Goal: Task Accomplishment & Management: Manage account settings

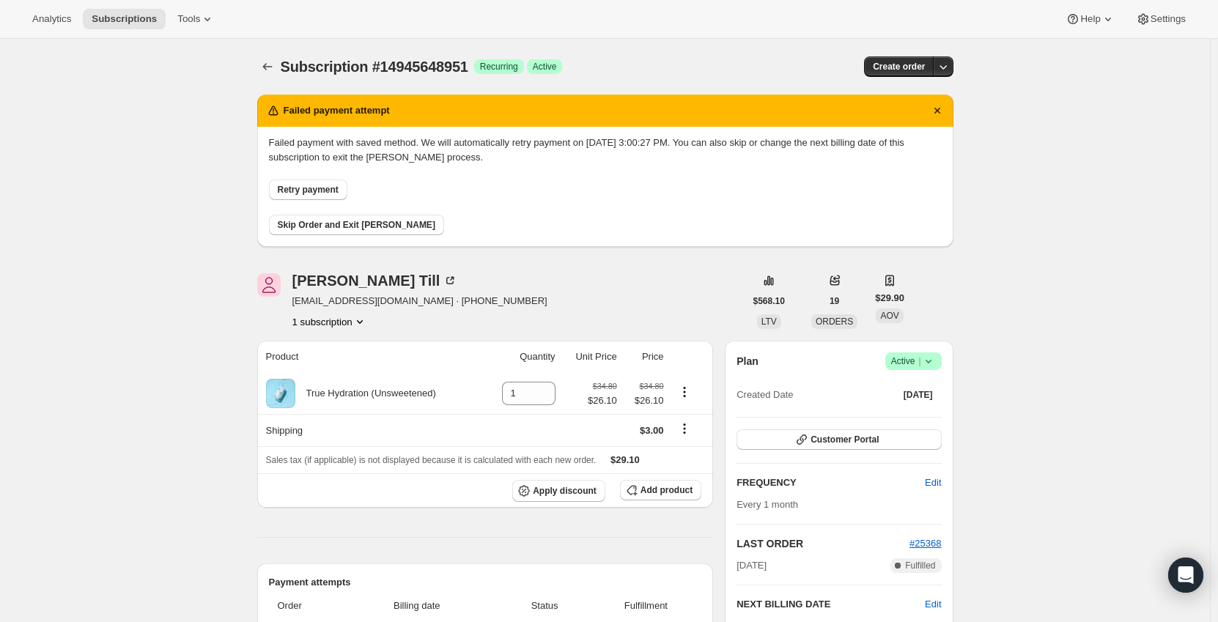
click at [331, 185] on span "Retry payment" at bounding box center [308, 190] width 61 height 12
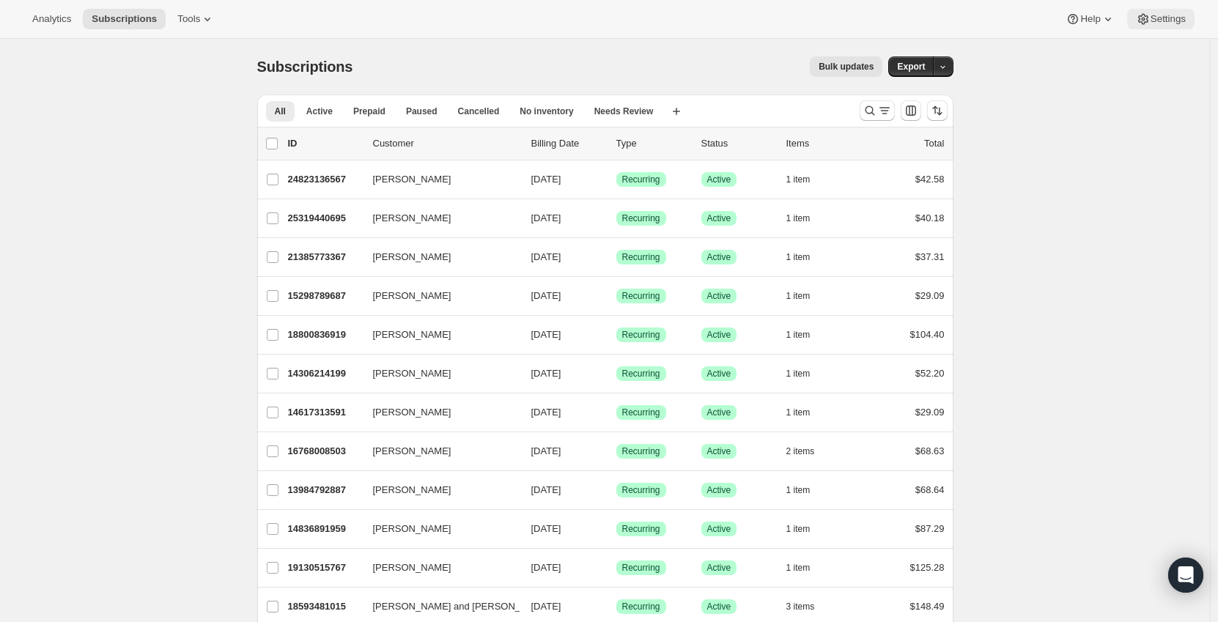
click at [1166, 17] on span "Settings" at bounding box center [1168, 19] width 35 height 12
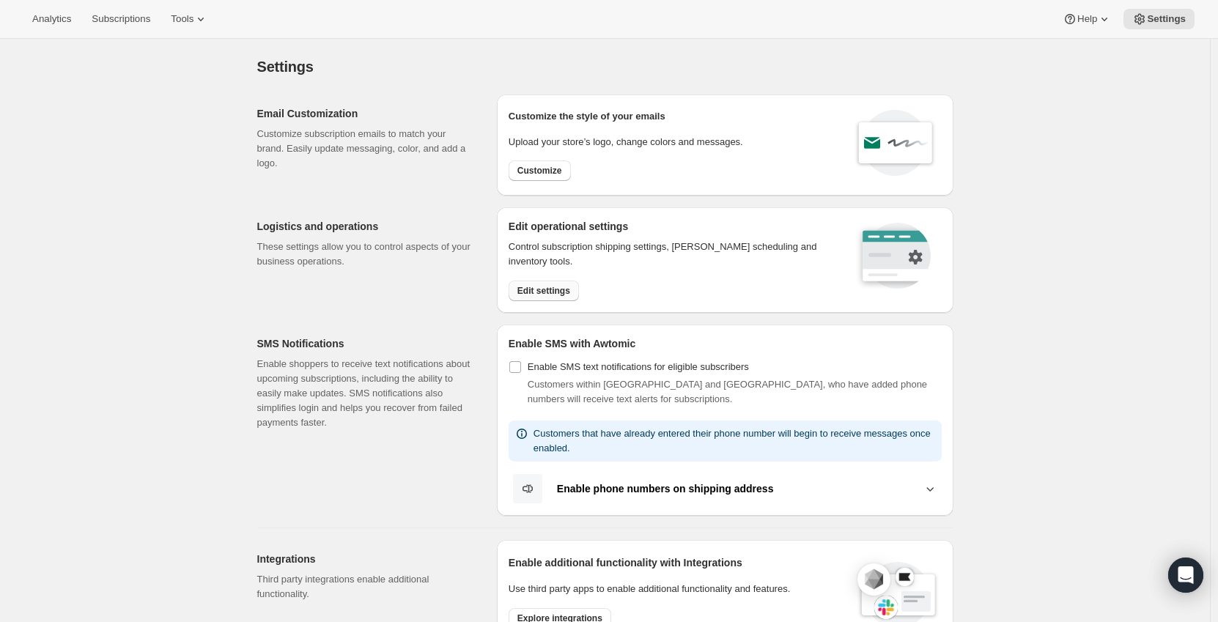
click at [547, 287] on span "Edit settings" at bounding box center [544, 291] width 53 height 12
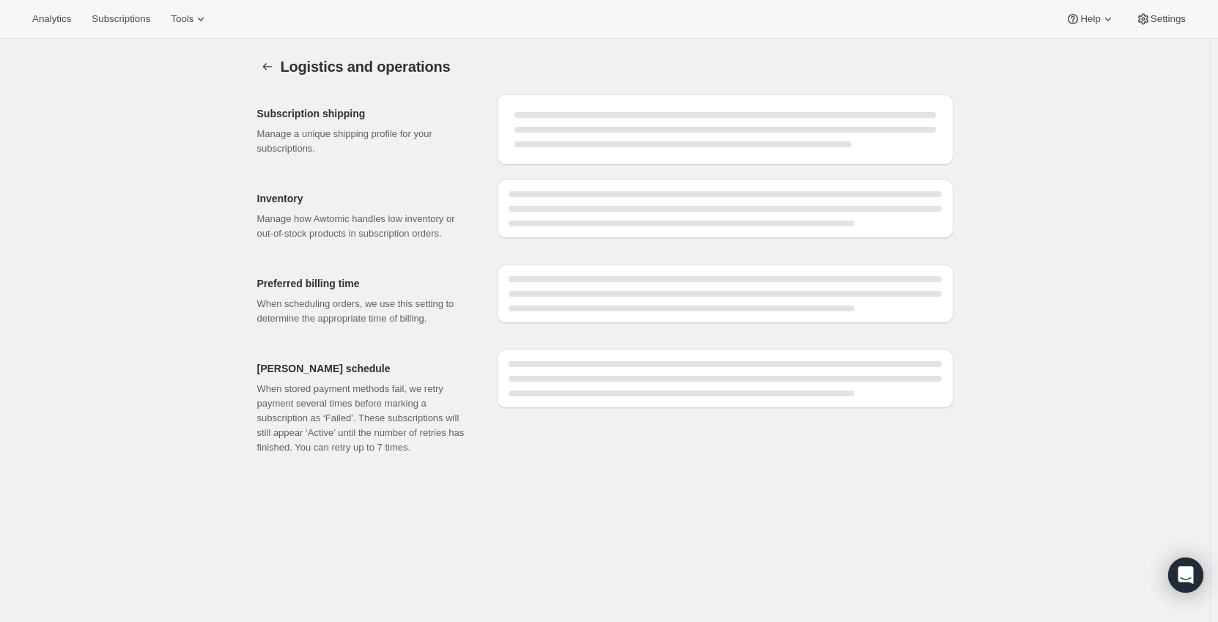
select select "06:00"
select select "DAY"
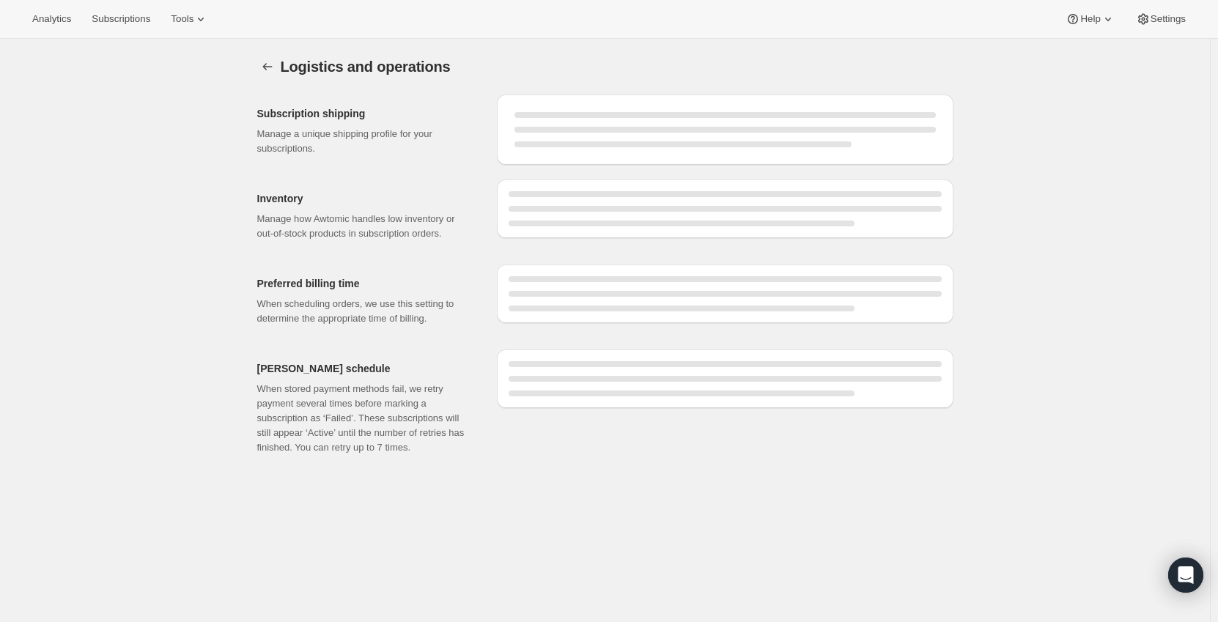
select select "DAY"
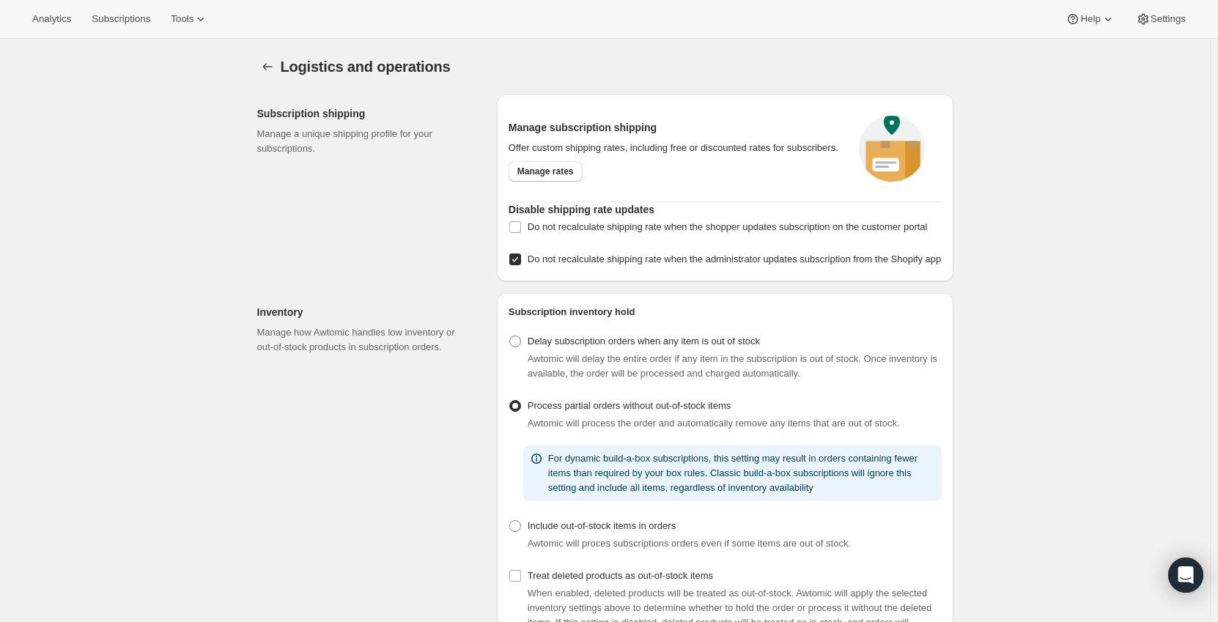
click at [272, 82] on div "Logistics and operations. This page is ready Logistics and operations" at bounding box center [605, 67] width 696 height 56
click at [269, 68] on icon "Settings" at bounding box center [267, 66] width 15 height 15
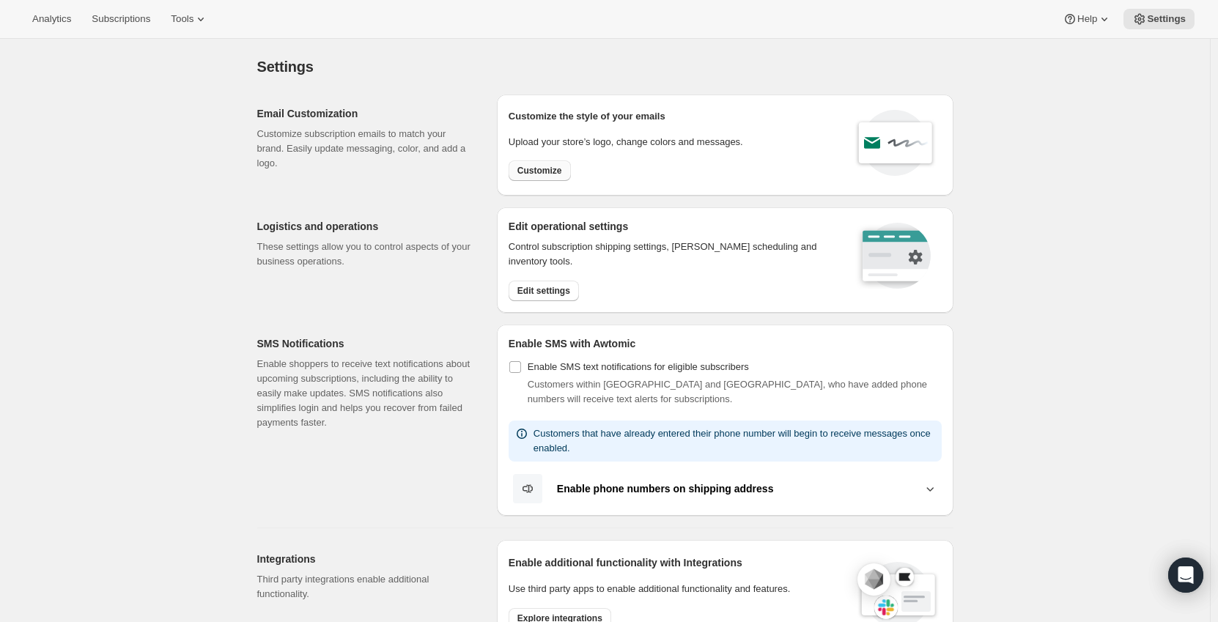
click at [538, 174] on span "Customize" at bounding box center [540, 171] width 45 height 12
select select "subscriptionMessage"
select select "5"
select select "15"
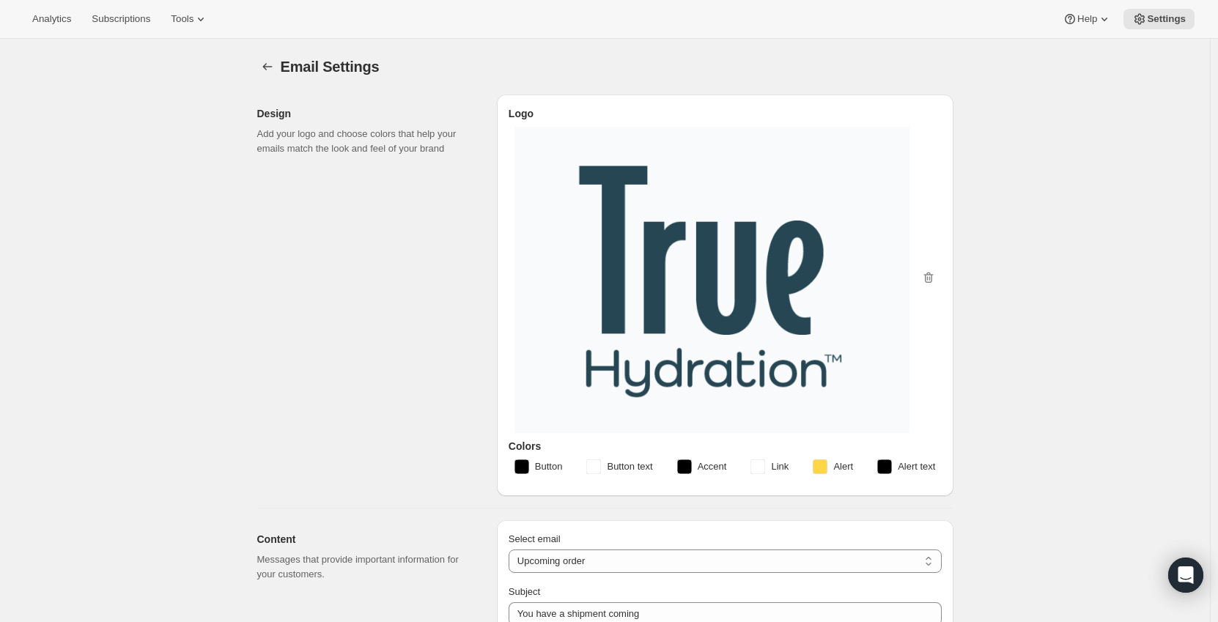
type textarea "Hi there, Your True Hydration ™ subscription of will automatically renew in sev…"
select select "7"
type input "True Hydration"
click at [267, 67] on icon "Settings" at bounding box center [267, 66] width 10 height 7
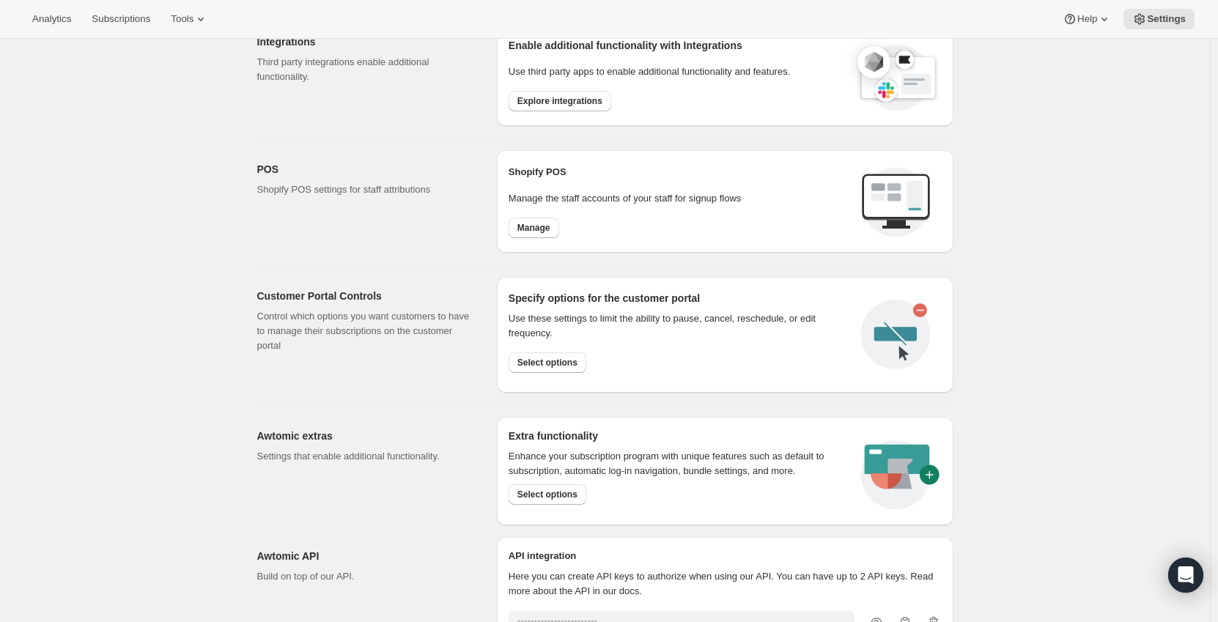
scroll to position [504, 0]
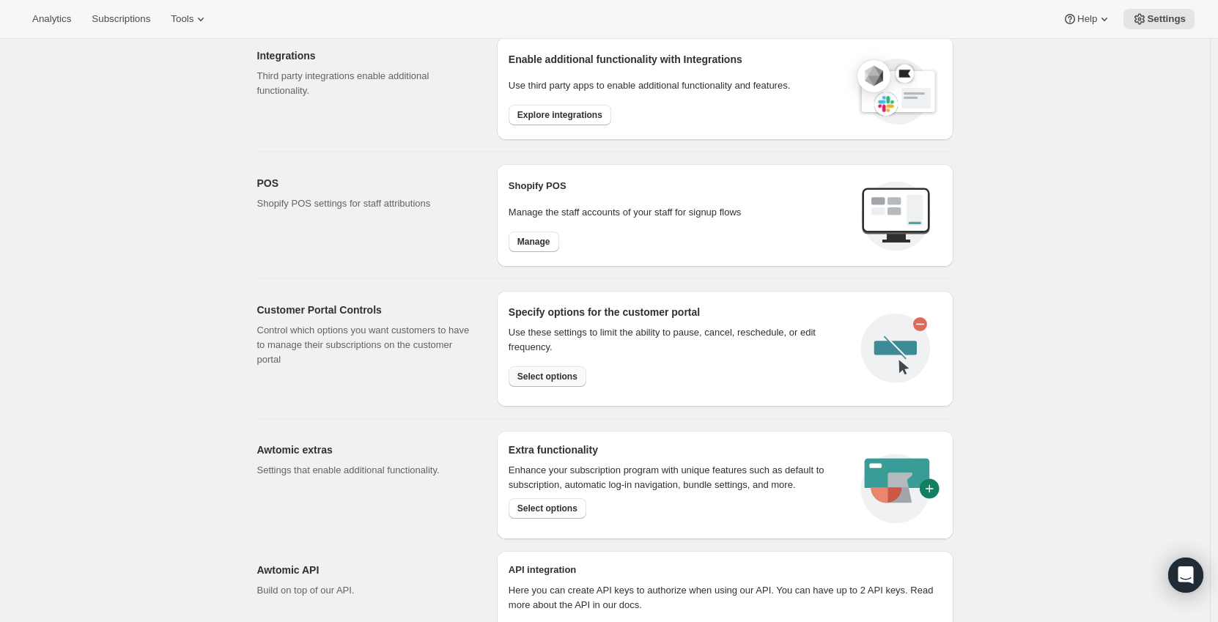
click at [558, 385] on button "Select options" at bounding box center [548, 377] width 78 height 21
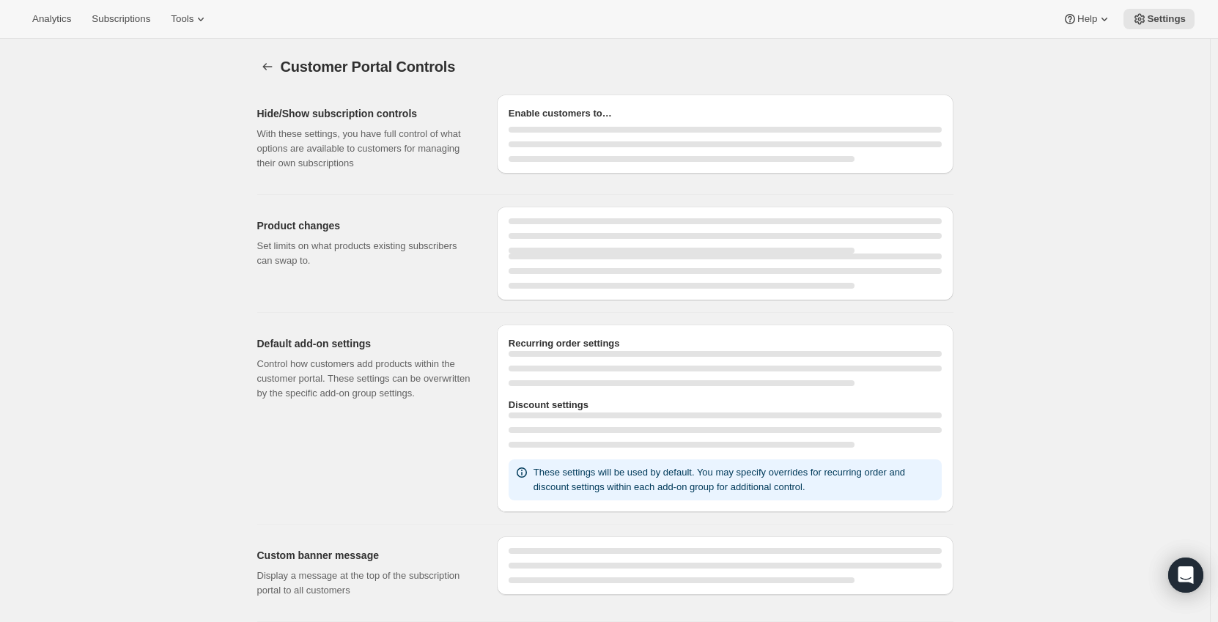
select select "INTERVAL"
select select "MONTH"
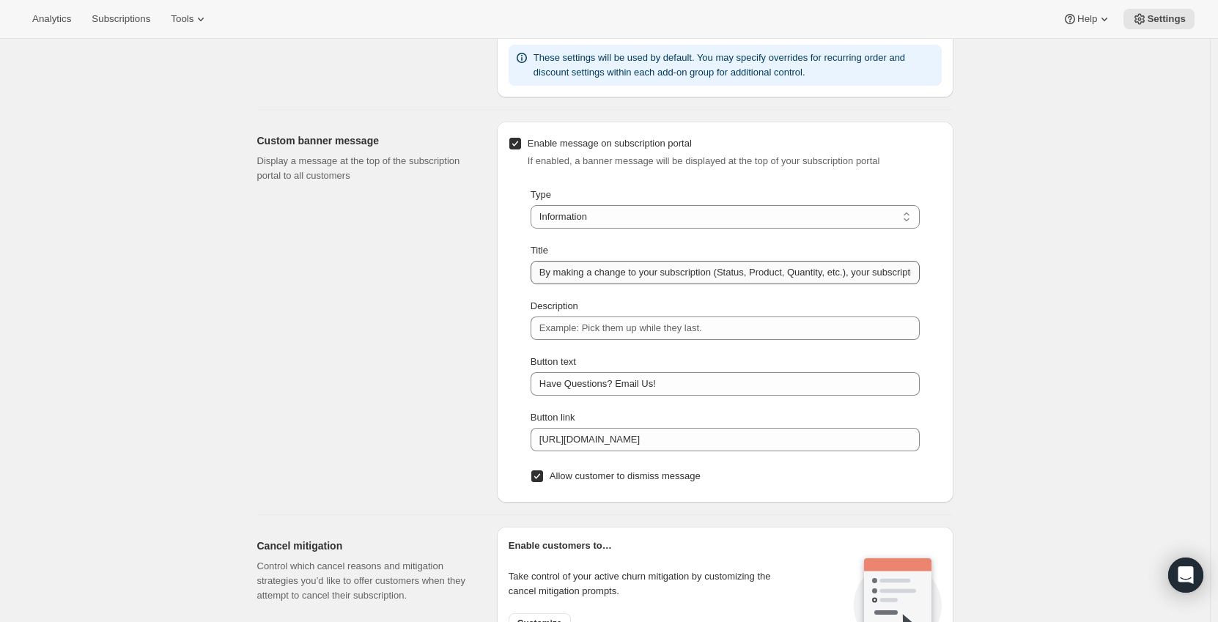
scroll to position [953, 0]
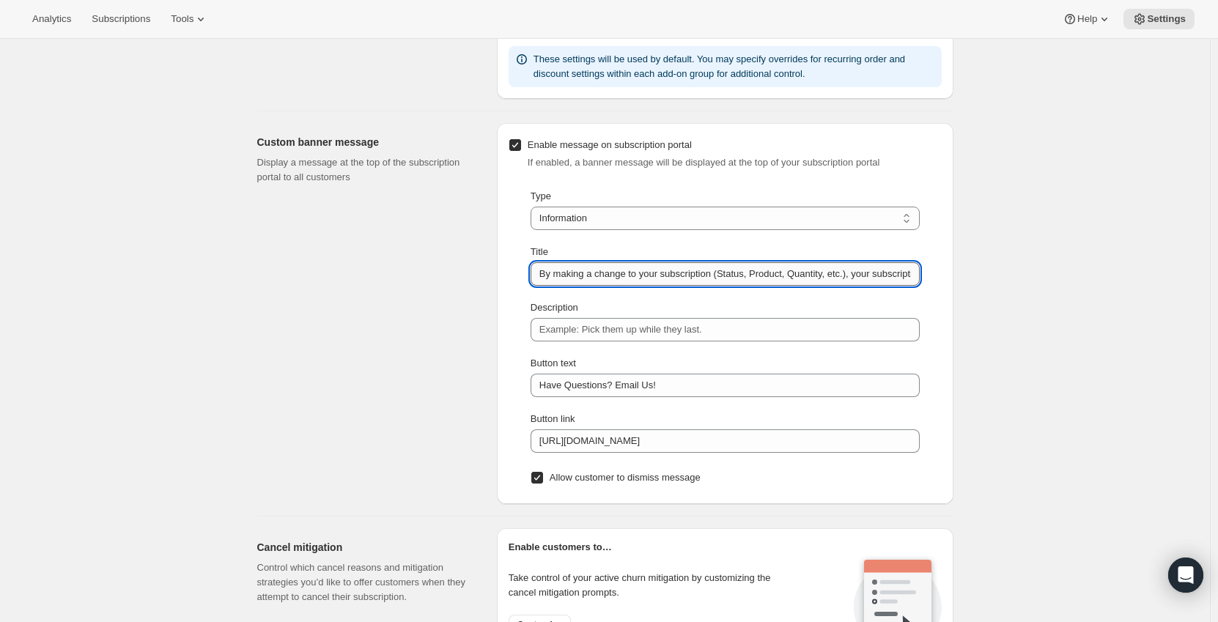
click at [820, 268] on input "By making a change to your subscription (Status, Product, Quantity, etc.), your…" at bounding box center [725, 273] width 389 height 23
type input "By making a change to your subscription (Status, Product, Quantity, etc.), your…"
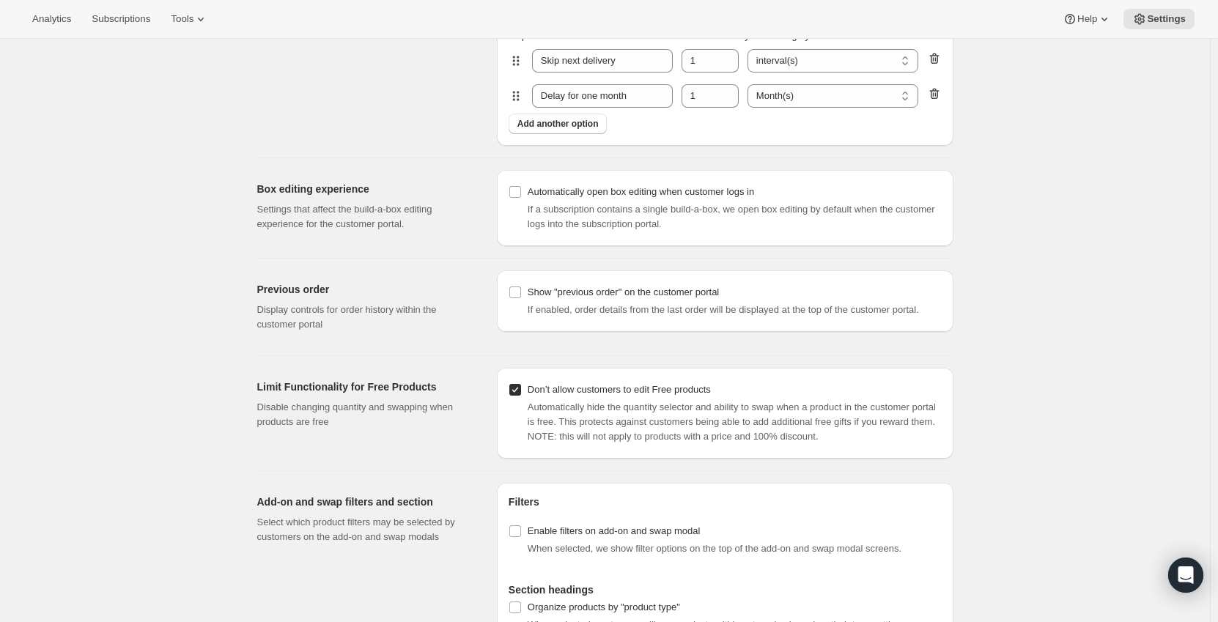
scroll to position [1663, 0]
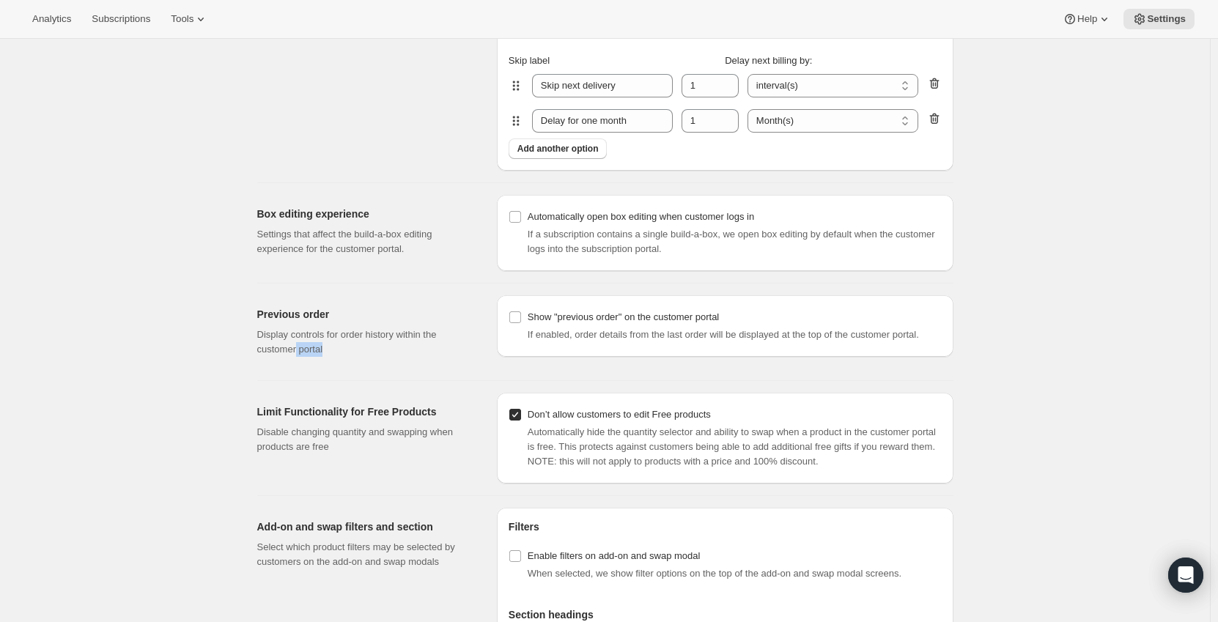
drag, startPoint x: 358, startPoint y: 351, endPoint x: 298, endPoint y: 342, distance: 60.8
click at [298, 342] on p "Display controls for order history within the customer portal" at bounding box center [365, 342] width 216 height 29
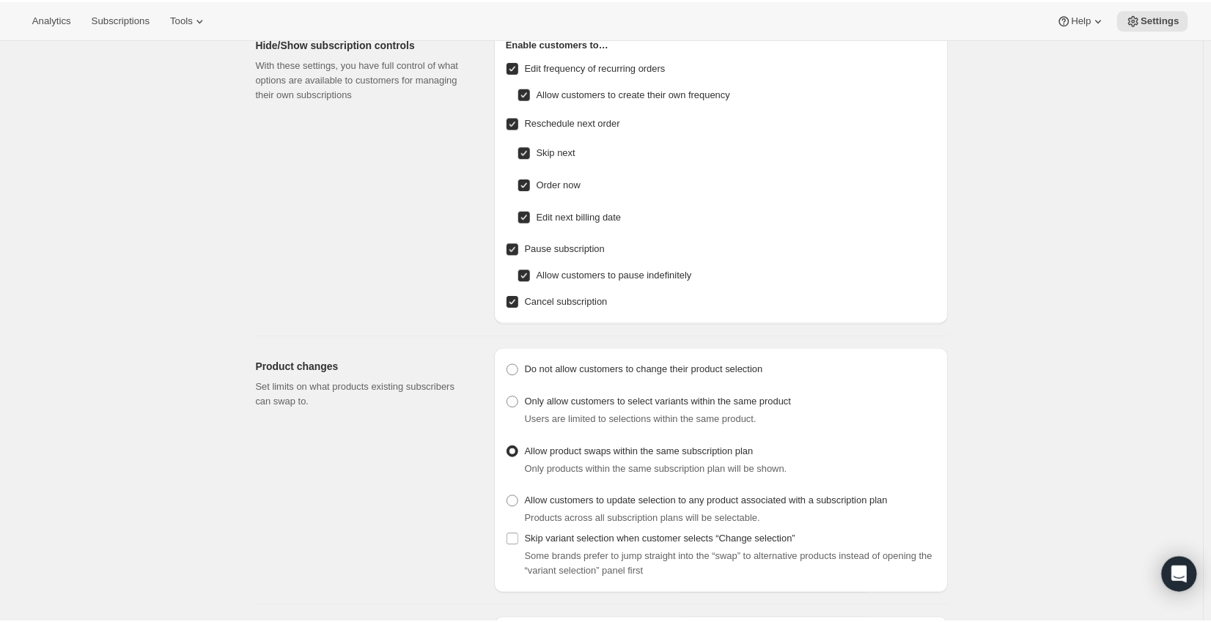
scroll to position [0, 0]
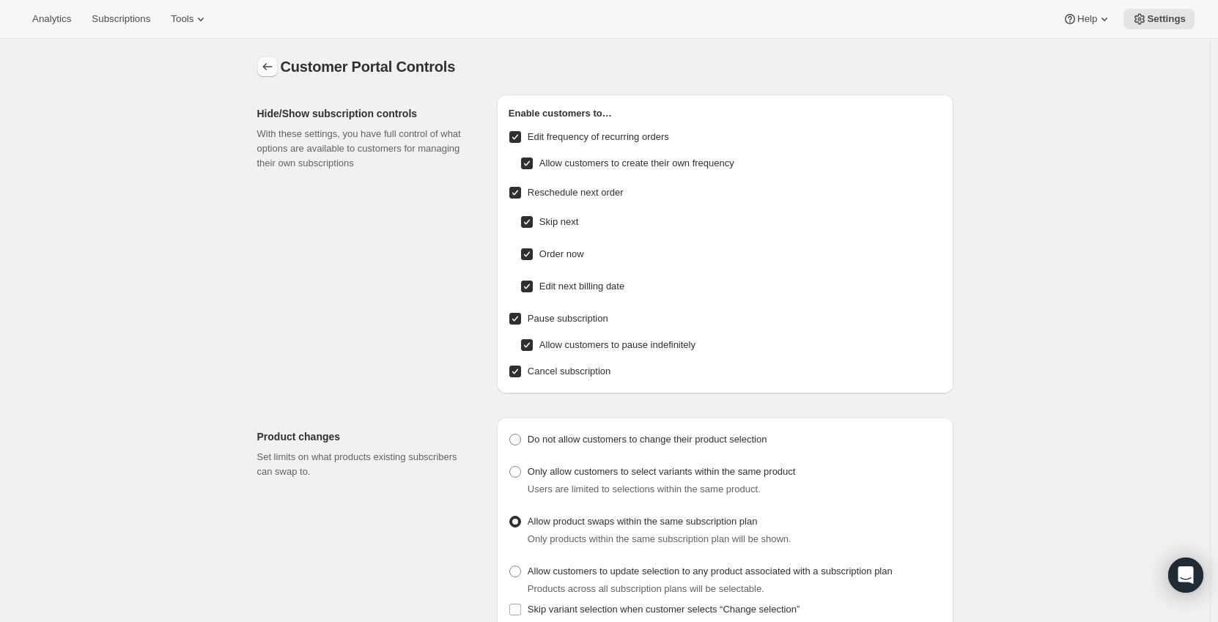
click at [265, 68] on icon "Settings" at bounding box center [267, 66] width 15 height 15
